Goal: Task Accomplishment & Management: Use online tool/utility

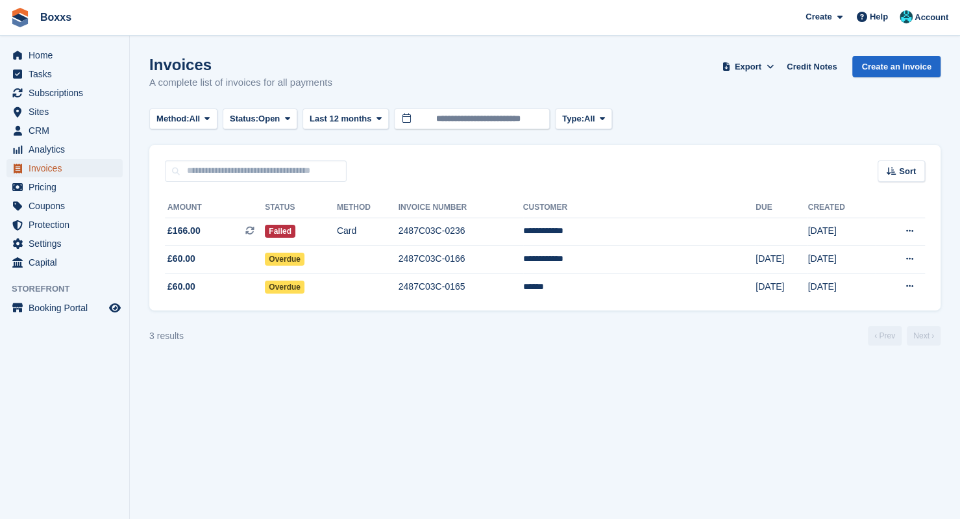
click at [47, 168] on span "Invoices" at bounding box center [68, 168] width 78 height 18
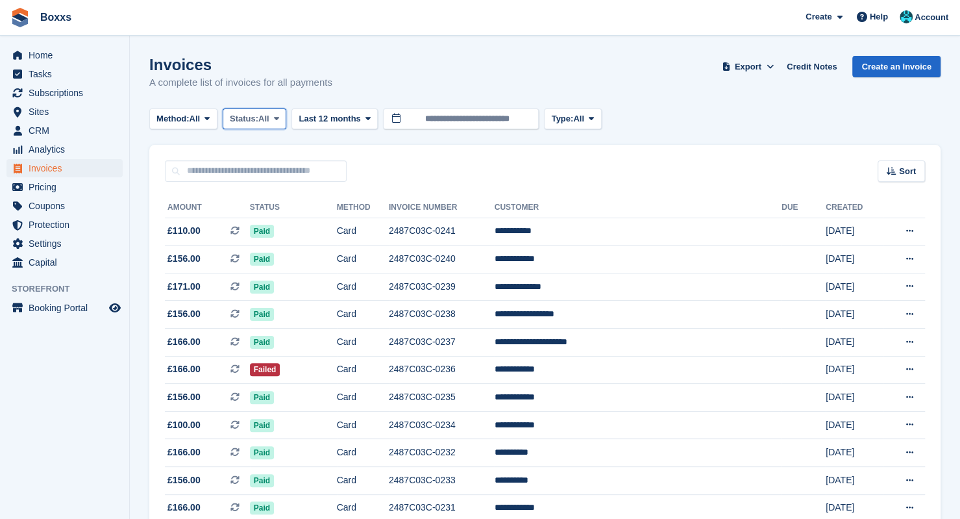
click at [255, 122] on span "Status:" at bounding box center [244, 118] width 29 height 13
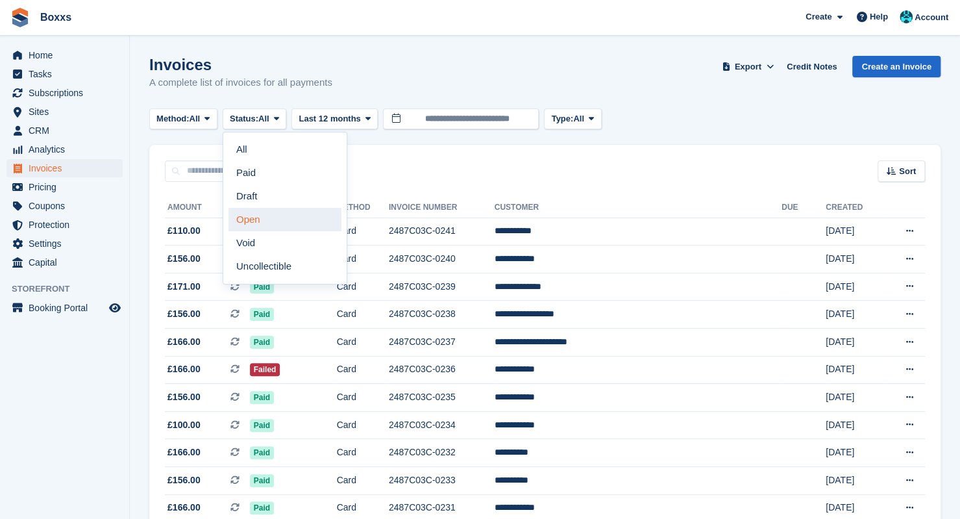
click at [264, 214] on link "Open" at bounding box center [285, 219] width 113 height 23
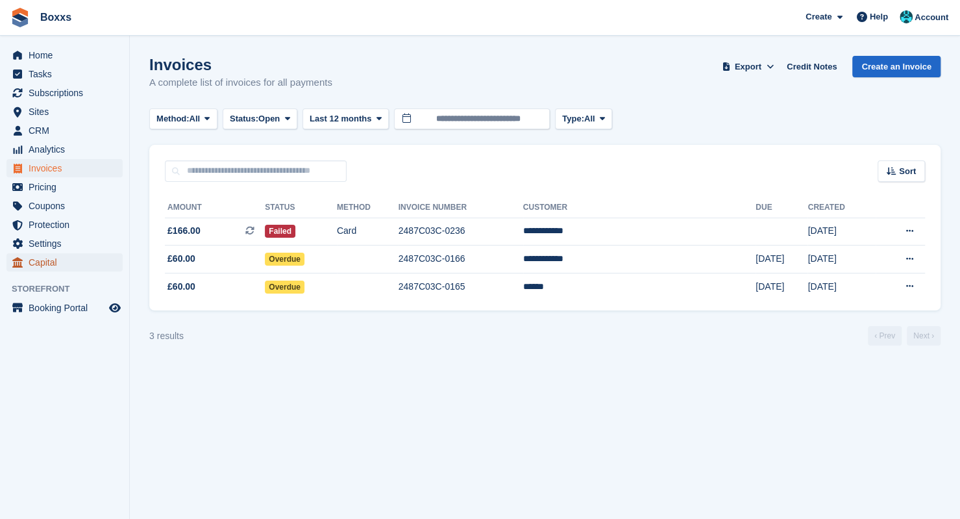
click at [55, 264] on span "Capital" at bounding box center [68, 262] width 78 height 18
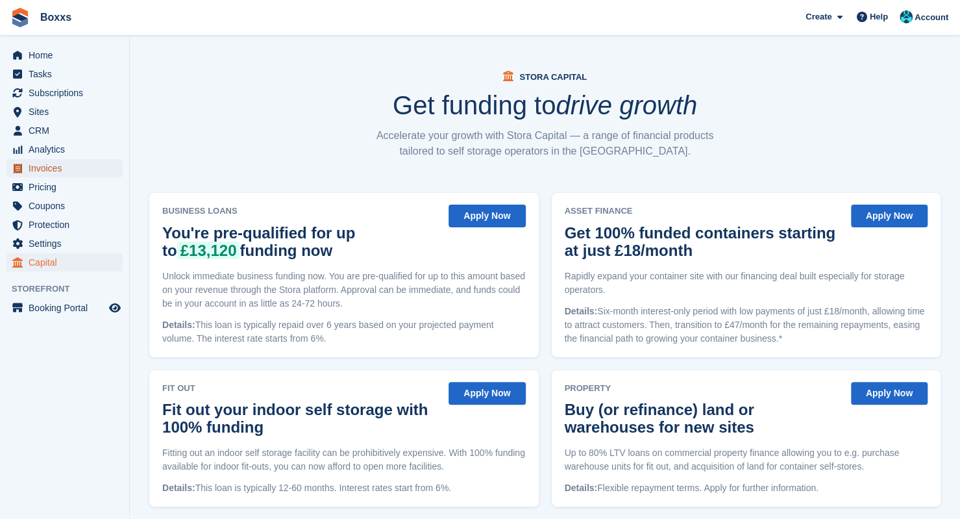
click at [54, 168] on span "Invoices" at bounding box center [68, 168] width 78 height 18
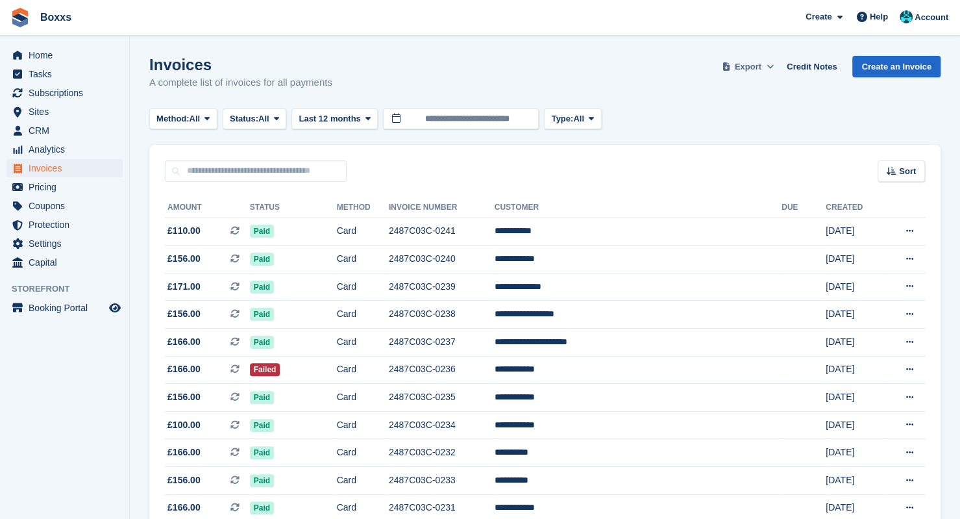
click at [749, 71] on span "Export" at bounding box center [748, 66] width 27 height 13
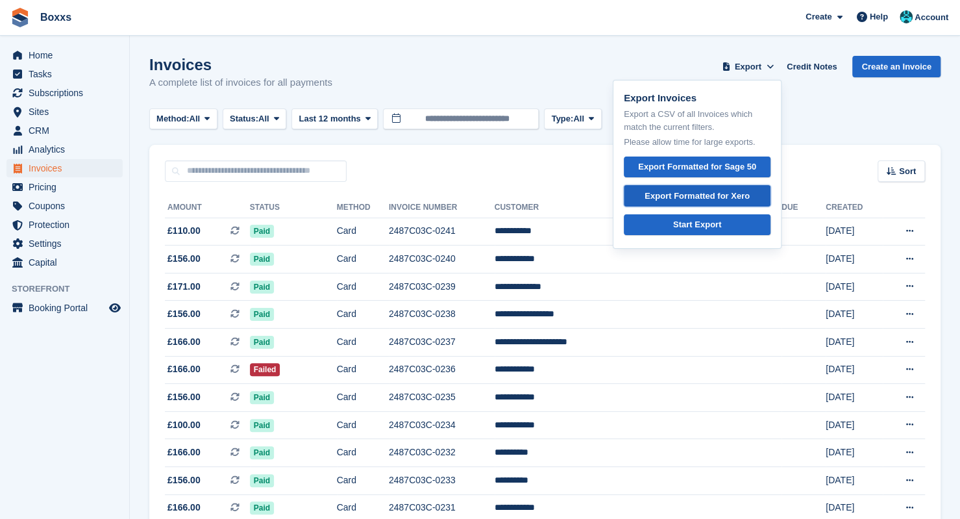
click at [704, 193] on div "Export Formatted for Xero" at bounding box center [697, 196] width 105 height 13
click at [337, 239] on td "Paid" at bounding box center [293, 232] width 87 height 28
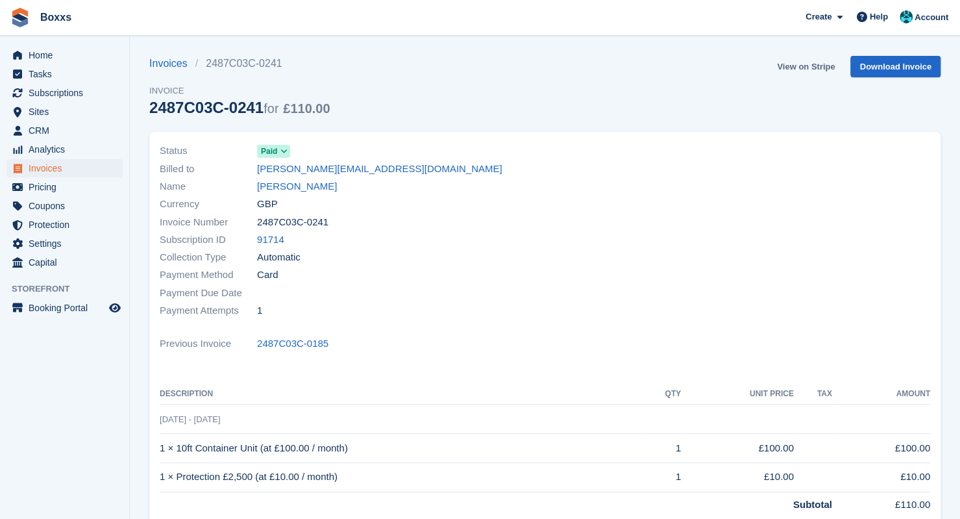
click at [806, 73] on link "View on Stripe" at bounding box center [806, 66] width 68 height 21
